Goal: Complete application form: Complete application form

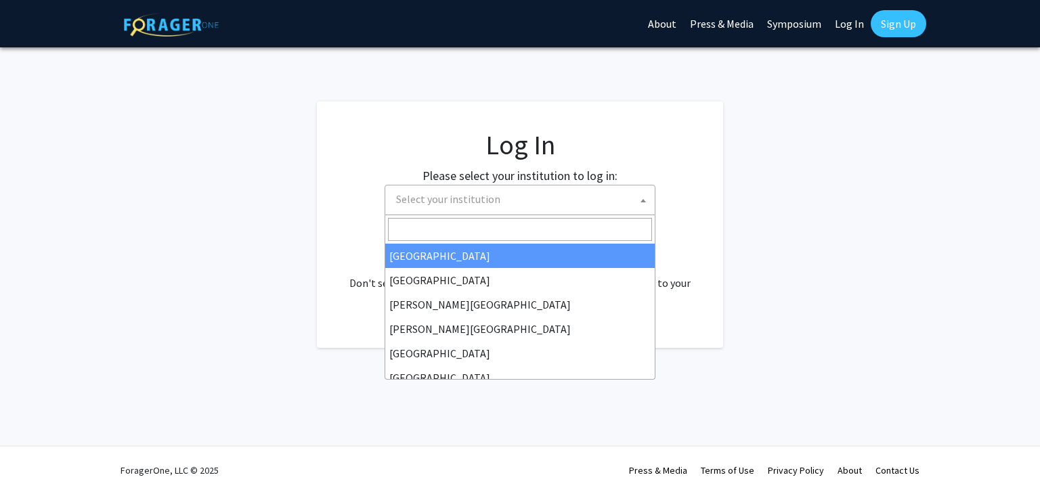
click at [512, 206] on span "Select your institution" at bounding box center [523, 199] width 264 height 28
select select "34"
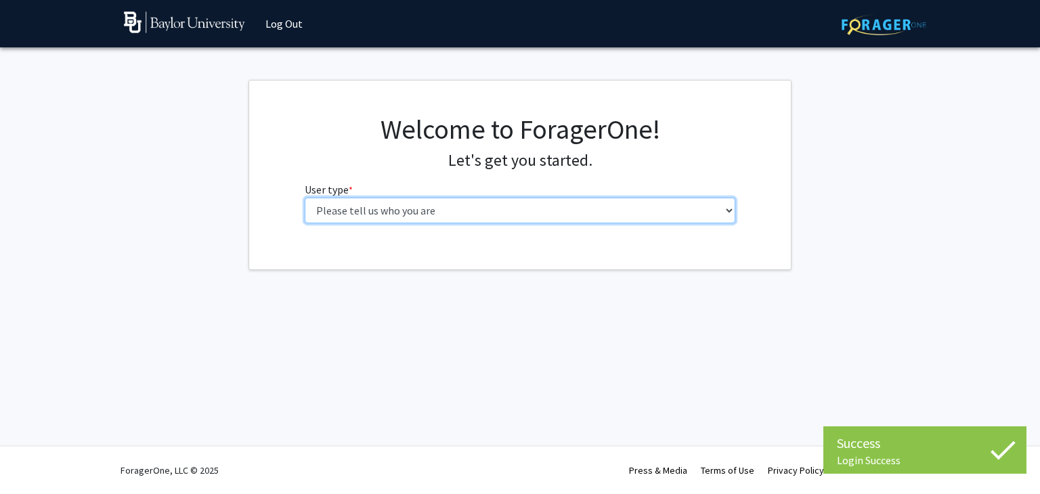
click at [555, 209] on select "Please tell us who you are Undergraduate Student Master's Student Doctoral Cand…" at bounding box center [520, 211] width 431 height 26
select select "1: undergrad"
click at [305, 198] on select "Please tell us who you are Undergraduate Student Master's Student Doctoral Cand…" at bounding box center [520, 211] width 431 height 26
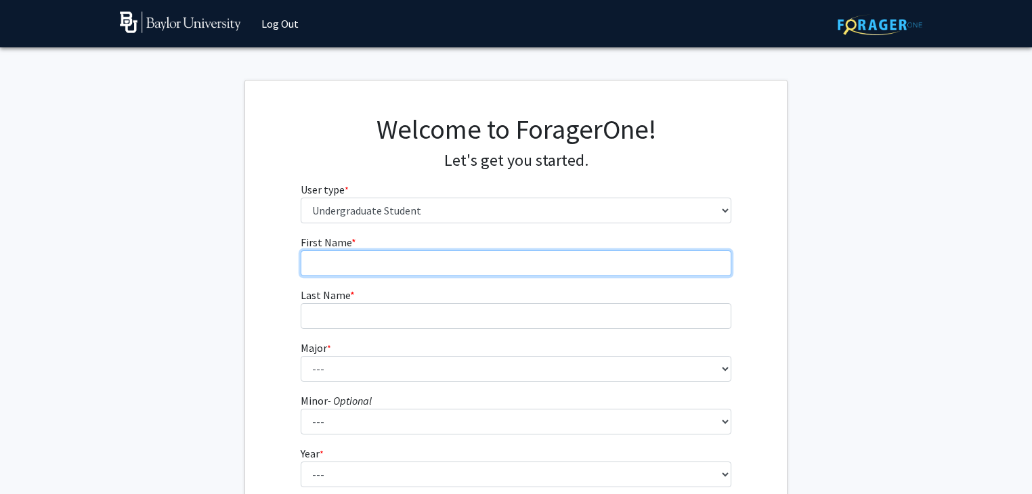
click at [541, 265] on input "First Name * required" at bounding box center [516, 263] width 431 height 26
type input "Des"
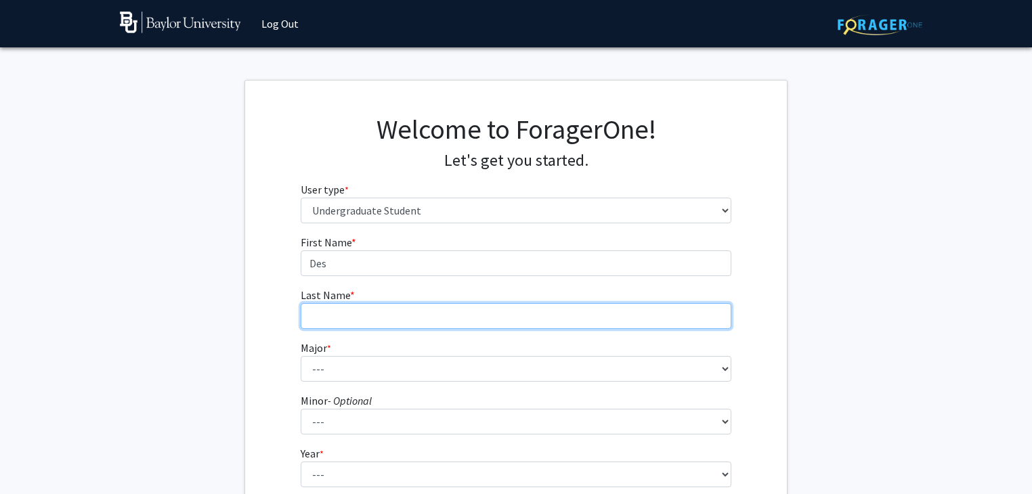
click at [387, 309] on input "Last Name * required" at bounding box center [516, 316] width 431 height 26
type input "Mitschke"
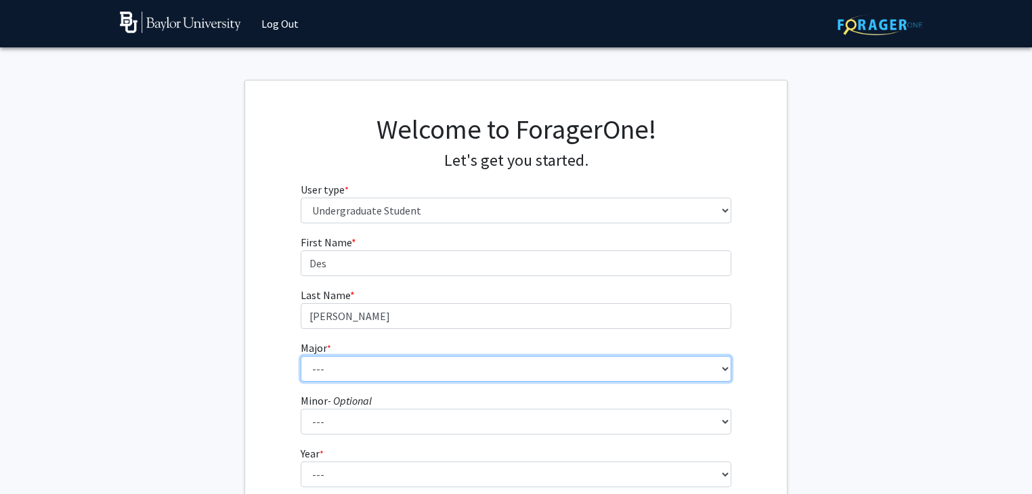
click at [363, 371] on select "--- Accounting American Studies Anthropology Apparel Design & Product Developme…" at bounding box center [516, 369] width 431 height 26
select select "95: 2760"
click at [301, 356] on select "--- Accounting American Studies Anthropology Apparel Design & Product Developme…" at bounding box center [516, 369] width 431 height 26
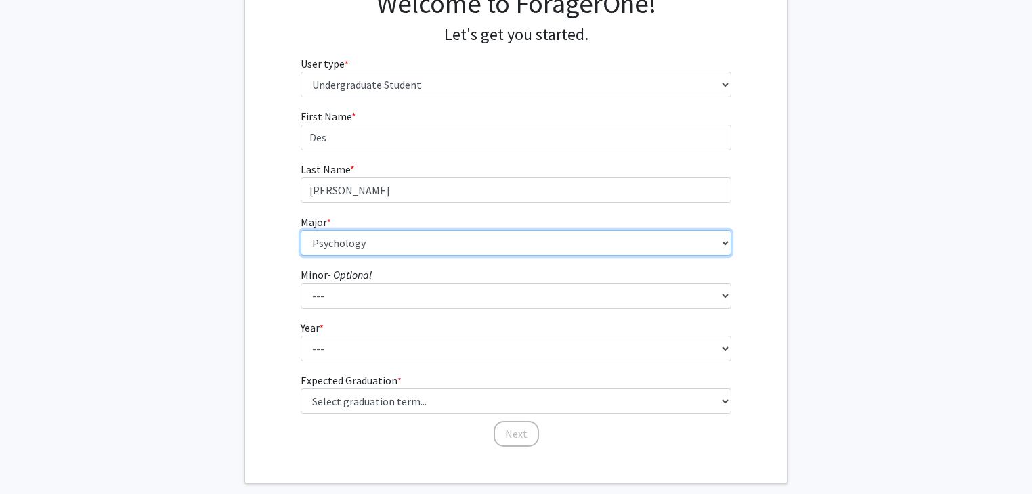
scroll to position [130, 0]
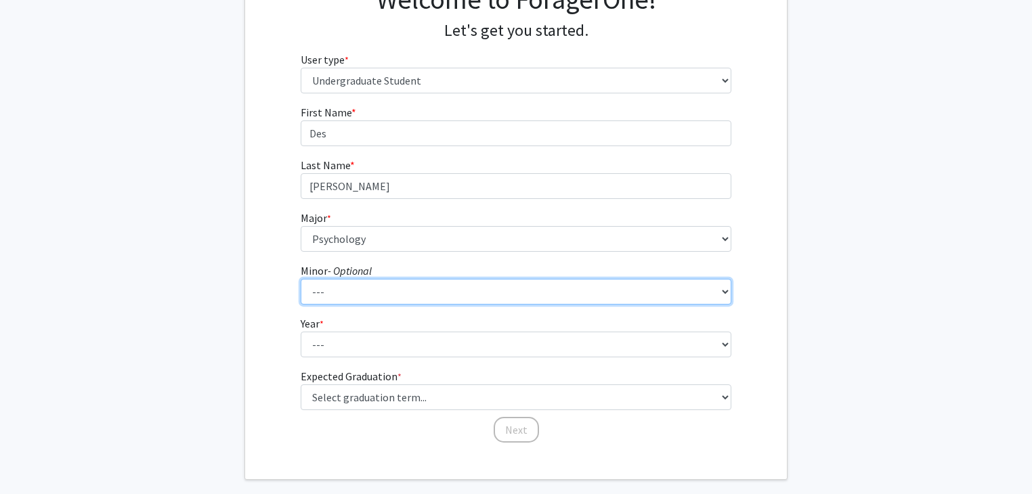
click at [421, 285] on select "--- Advertising American Sign Language American Studies Anthropology Apparel Me…" at bounding box center [516, 292] width 431 height 26
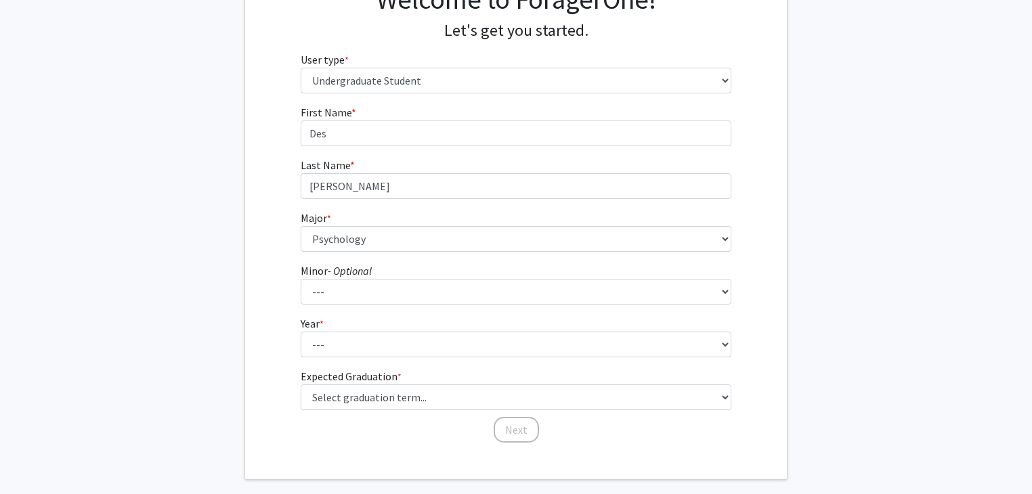
click at [286, 338] on div "First Name * required Des Last Name * required Mitschke Major * required --- Ac…" at bounding box center [515, 274] width 541 height 340
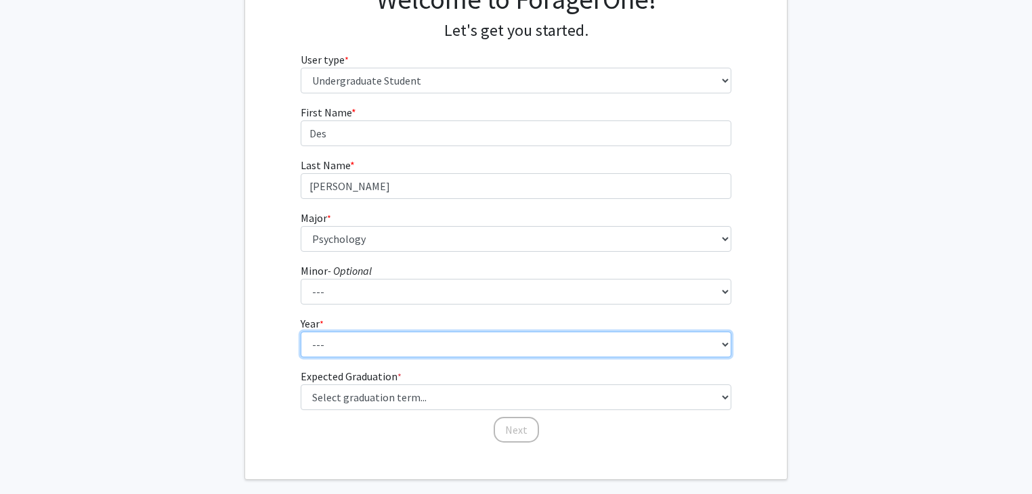
click at [349, 346] on select "--- First-year Sophomore Junior Senior Postbaccalaureate Certificate" at bounding box center [516, 345] width 431 height 26
select select "2: sophomore"
click at [301, 332] on select "--- First-year Sophomore Junior Senior Postbaccalaureate Certificate" at bounding box center [516, 345] width 431 height 26
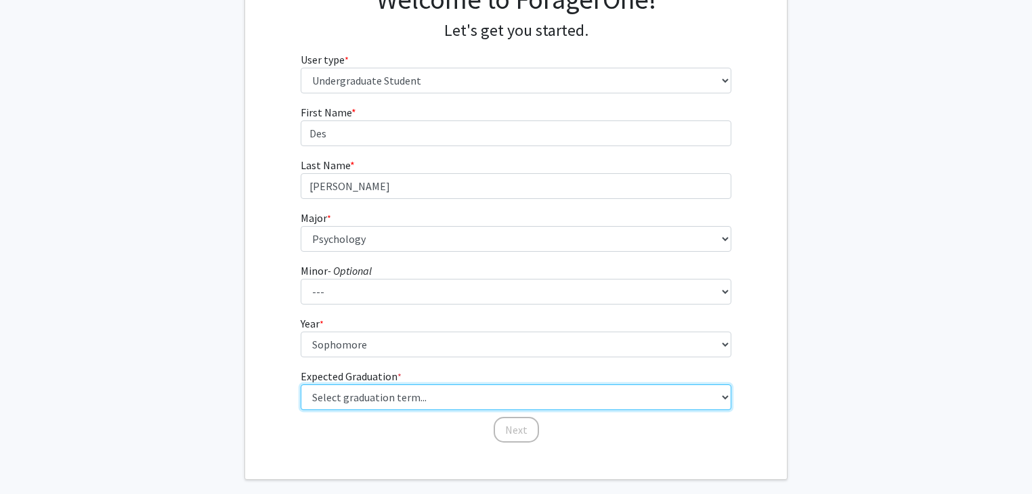
click at [399, 401] on select "Select graduation term... Spring 2025 Summer 2025 Fall 2025 Winter 2025 Spring …" at bounding box center [516, 397] width 431 height 26
select select "13: spring_2028"
click at [301, 384] on select "Select graduation term... Spring 2025 Summer 2025 Fall 2025 Winter 2025 Spring …" at bounding box center [516, 397] width 431 height 26
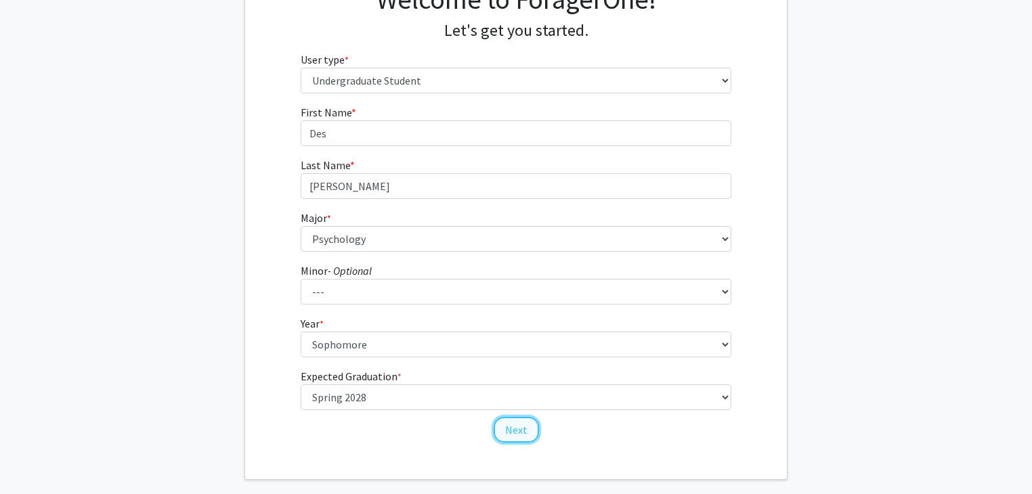
click at [513, 426] on button "Next" at bounding box center [515, 430] width 45 height 26
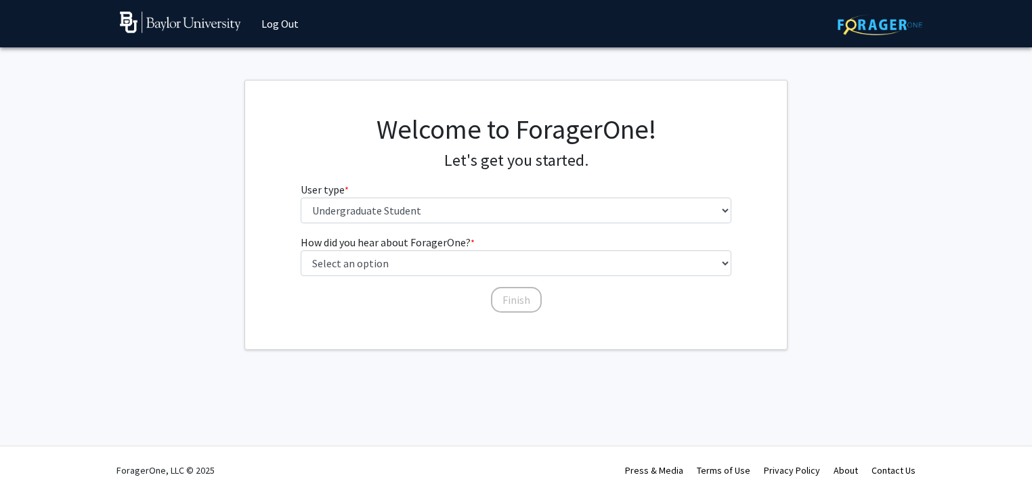
scroll to position [0, 0]
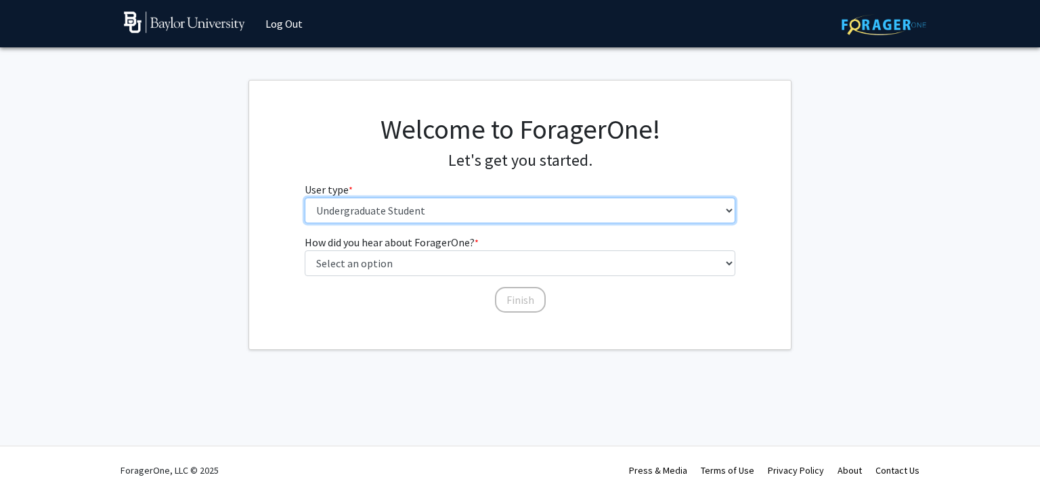
click at [454, 215] on select "Please tell us who you are Undergraduate Student Master's Student Doctoral Cand…" at bounding box center [520, 211] width 431 height 26
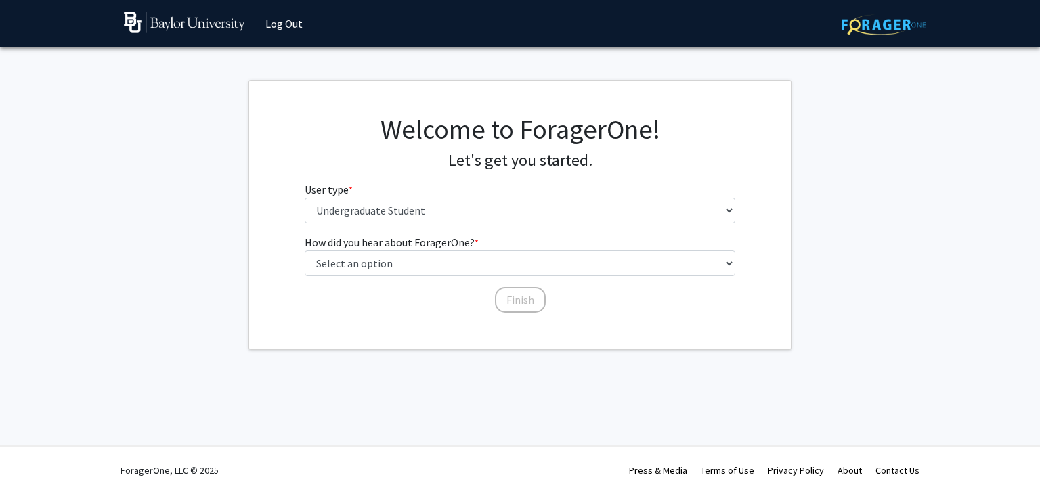
click at [294, 206] on div "Welcome to ForagerOne! Let's get you started. User type * required Please tell …" at bounding box center [519, 173] width 451 height 121
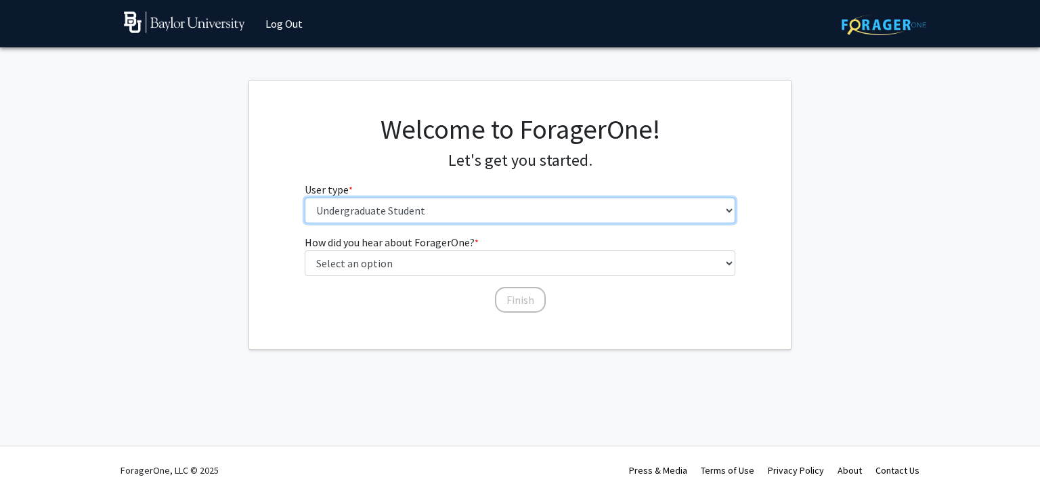
click at [384, 200] on select "Please tell us who you are Undergraduate Student Master's Student Doctoral Cand…" at bounding box center [520, 211] width 431 height 26
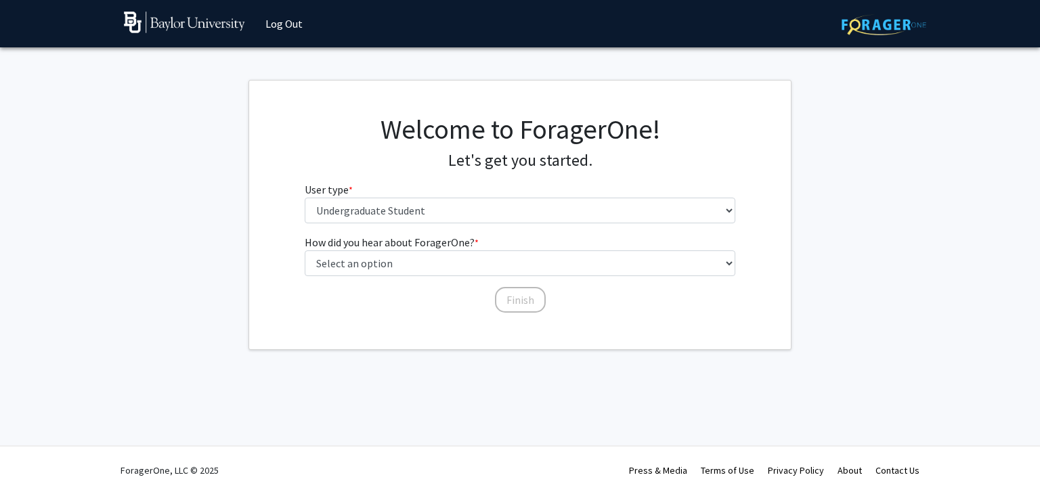
click at [279, 226] on div "Welcome to ForagerOne! Let's get you started. User type * required Please tell …" at bounding box center [519, 173] width 541 height 121
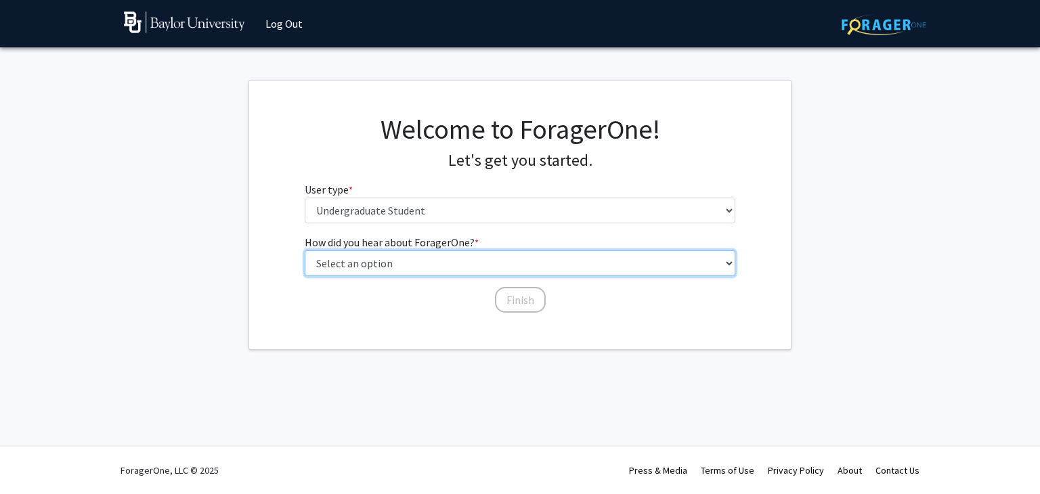
click at [393, 260] on select "Select an option Peer/student recommendation Faculty/staff recommendation Unive…" at bounding box center [520, 263] width 431 height 26
select select "3: university_website"
click at [305, 250] on select "Select an option Peer/student recommendation Faculty/staff recommendation Unive…" at bounding box center [520, 263] width 431 height 26
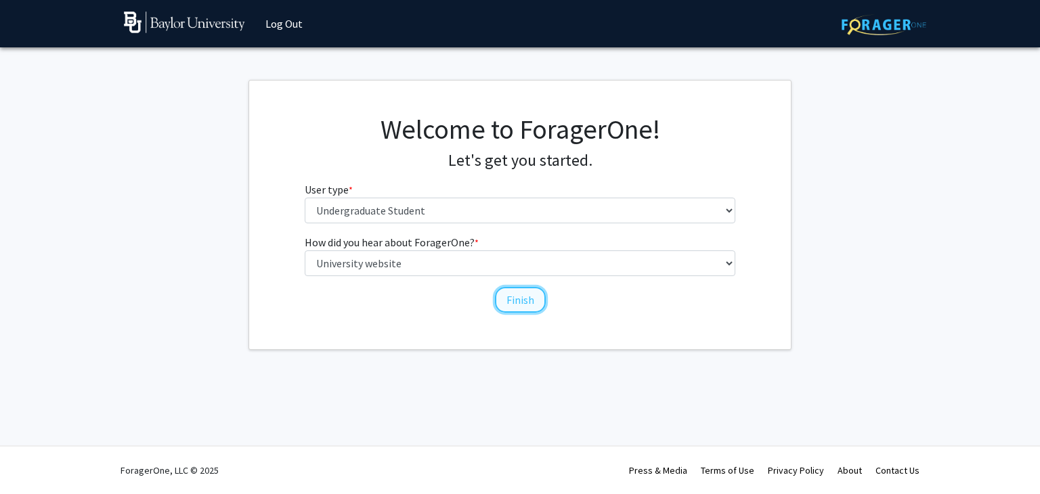
click at [515, 307] on button "Finish" at bounding box center [520, 300] width 51 height 26
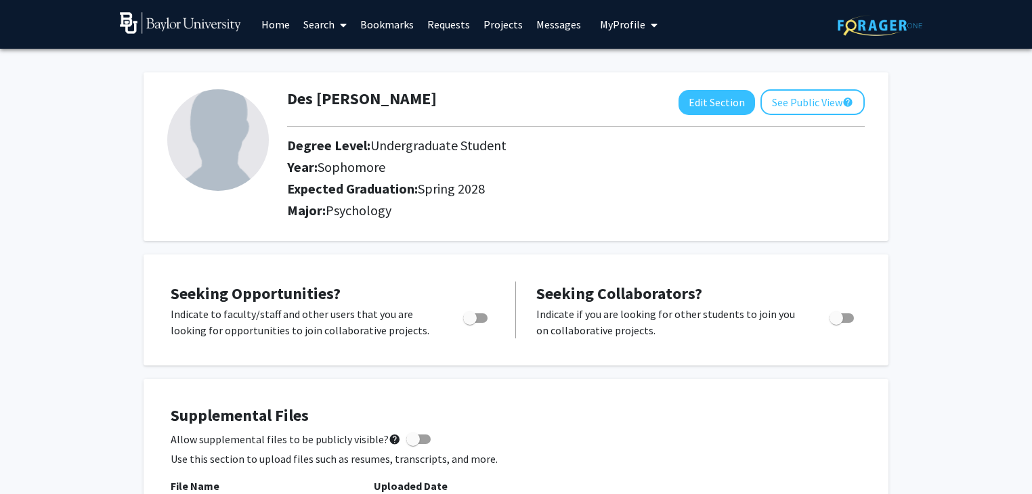
click at [345, 32] on span at bounding box center [340, 24] width 12 height 47
click at [143, 112] on div "Des Mitschke Edit Section See Public View help Degree Level: Undergraduate Stud…" at bounding box center [515, 156] width 745 height 169
